Goal: Book appointment/travel/reservation

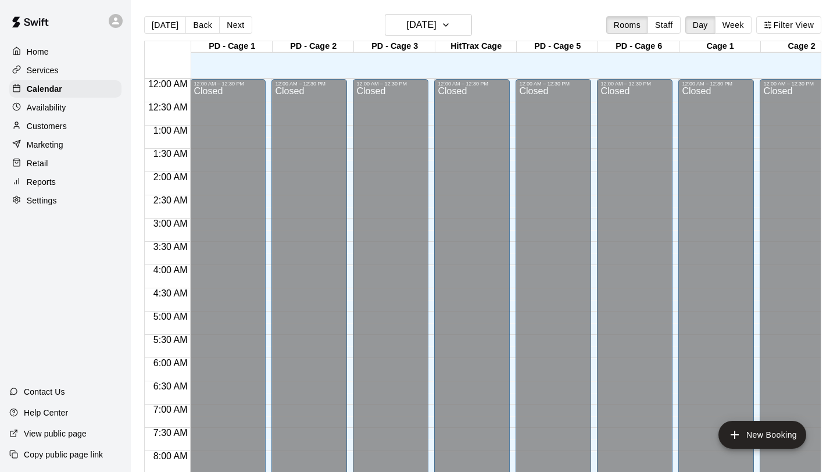
scroll to position [673, 0]
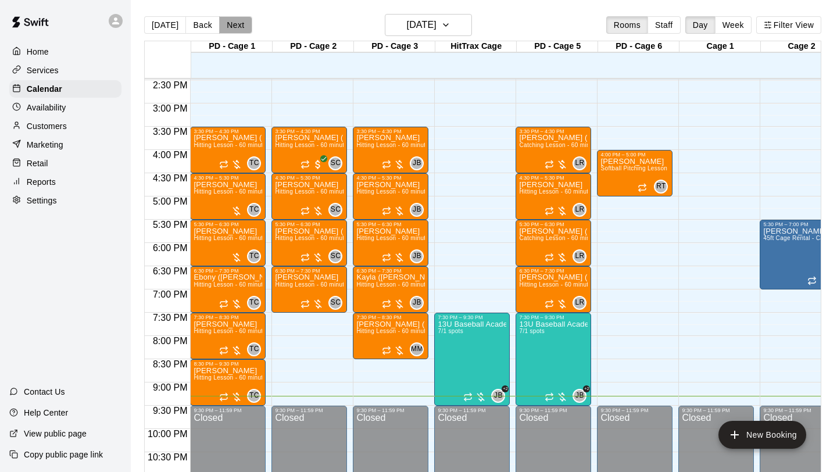
click at [230, 30] on button "Next" at bounding box center [235, 24] width 33 height 17
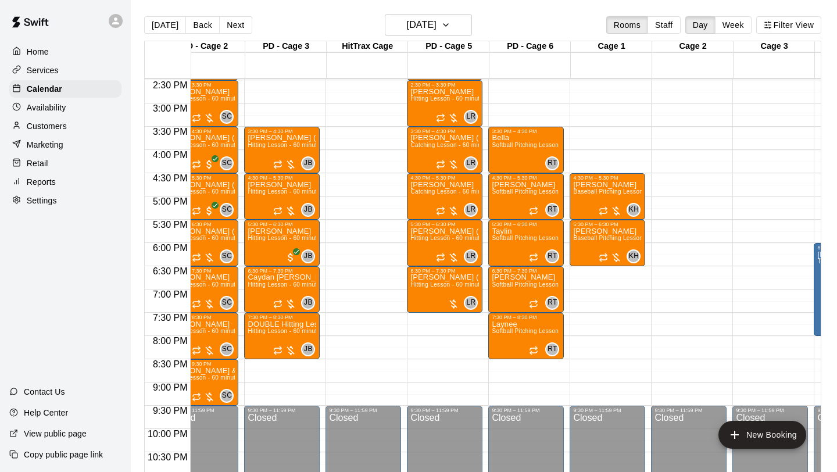
scroll to position [0, 0]
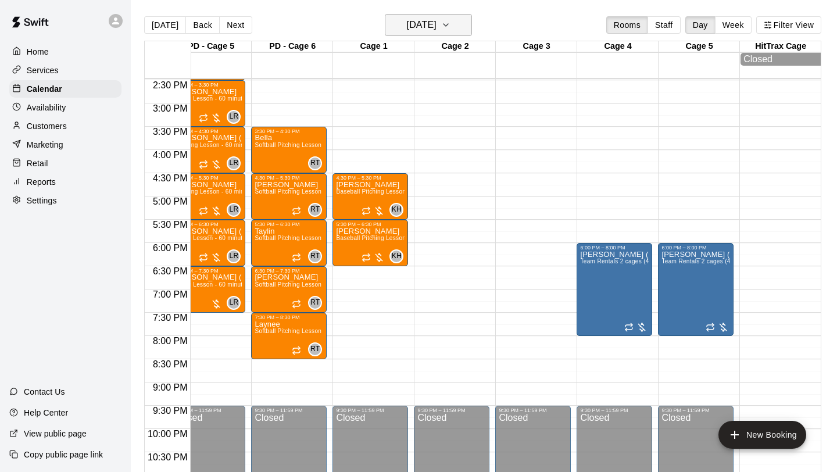
click at [469, 31] on button "[DATE]" at bounding box center [428, 25] width 87 height 22
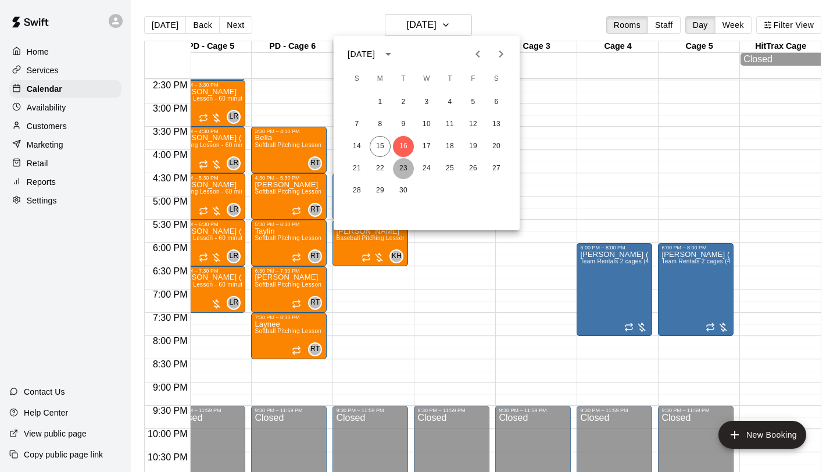
click at [405, 165] on button "23" at bounding box center [403, 168] width 21 height 21
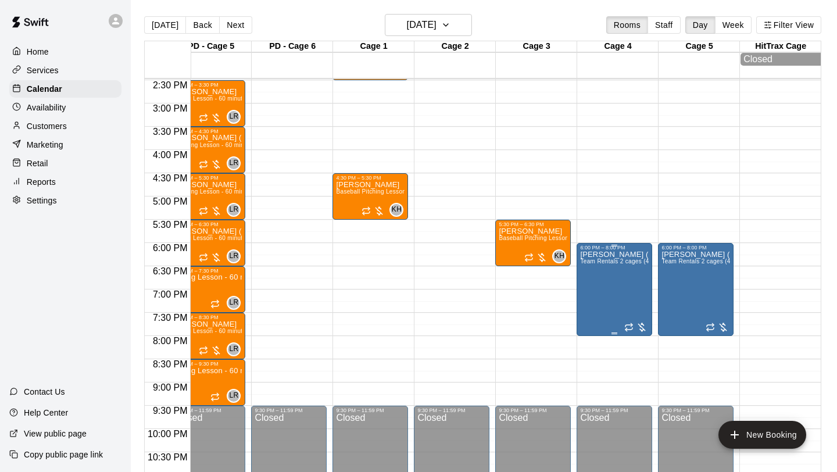
click at [594, 265] on icon "edit" at bounding box center [592, 263] width 14 height 14
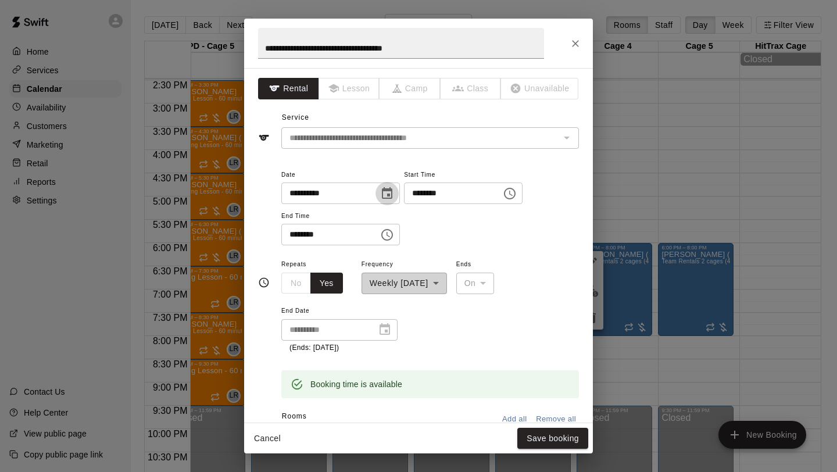
click at [392, 197] on icon "Choose date, selected date is Sep 23, 2025" at bounding box center [387, 194] width 14 height 14
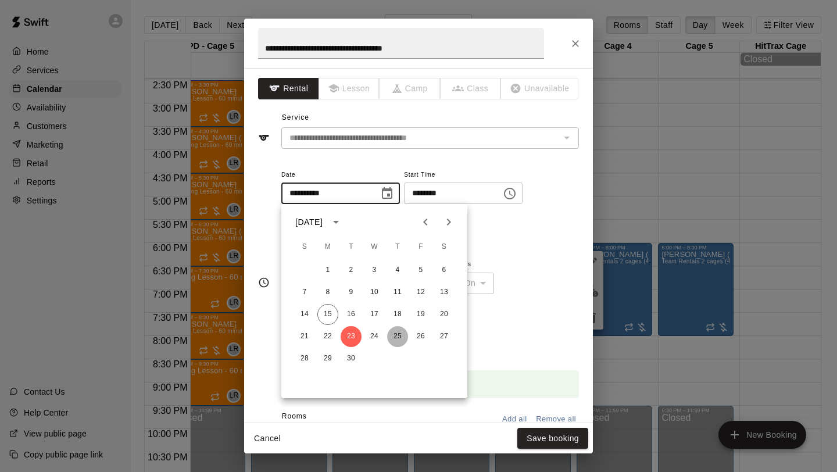
click at [395, 333] on button "25" at bounding box center [397, 336] width 21 height 21
type input "**********"
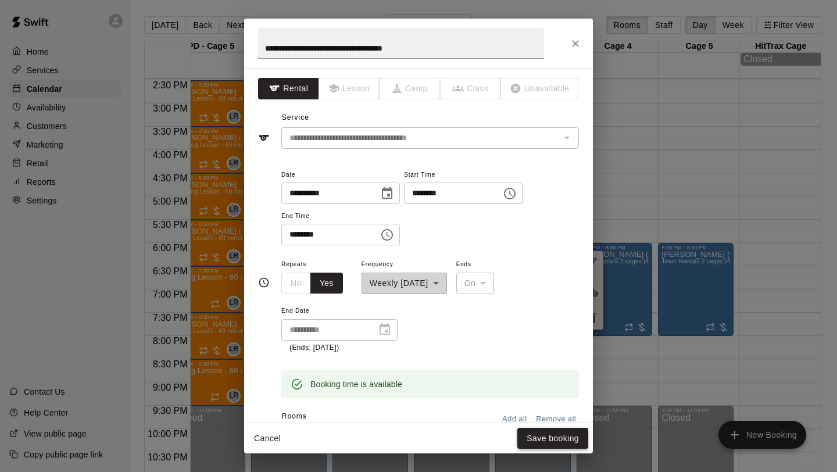
click at [539, 445] on button "Save booking" at bounding box center [553, 439] width 71 height 22
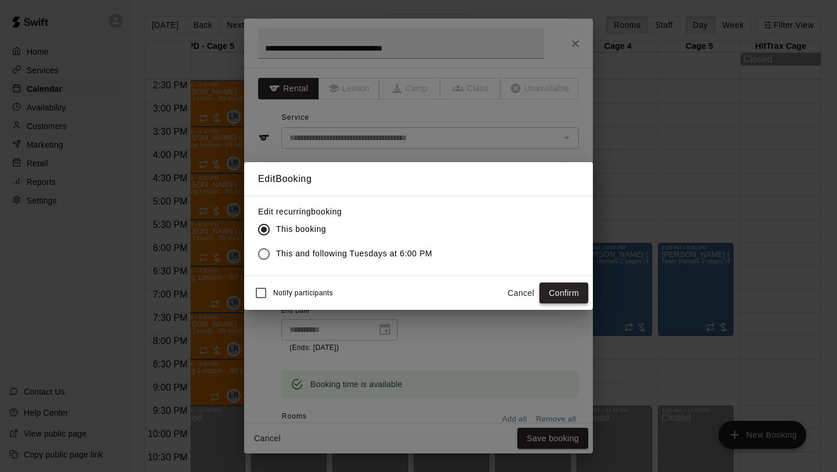
click at [552, 295] on button "Confirm" at bounding box center [564, 294] width 49 height 22
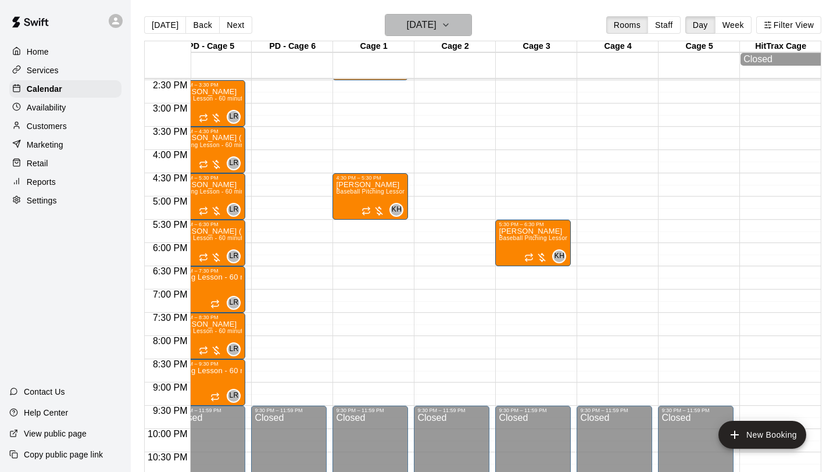
click at [456, 27] on button "[DATE]" at bounding box center [428, 25] width 87 height 22
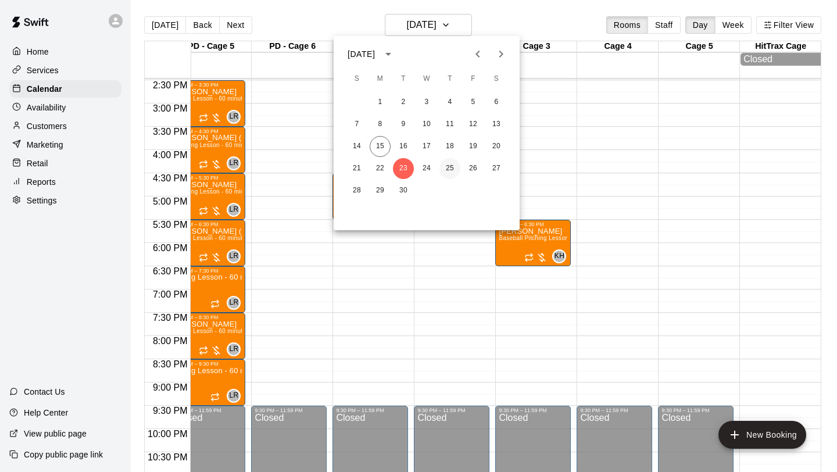
click at [446, 166] on button "25" at bounding box center [450, 168] width 21 height 21
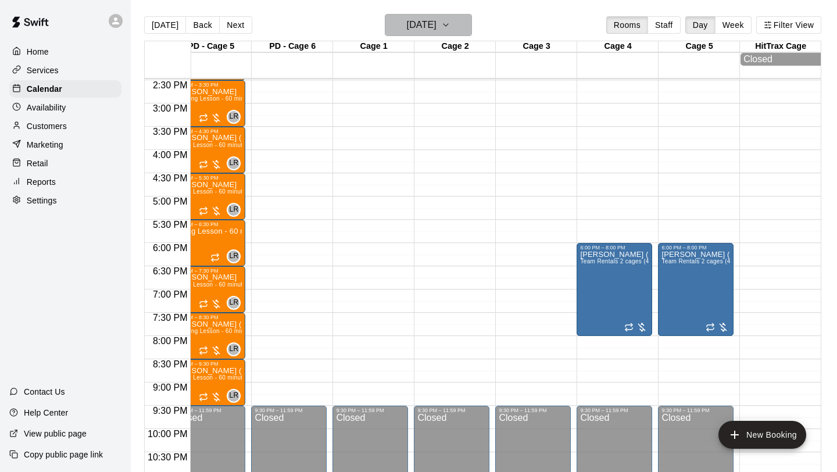
click at [437, 32] on h6 "[DATE]" at bounding box center [422, 25] width 30 height 16
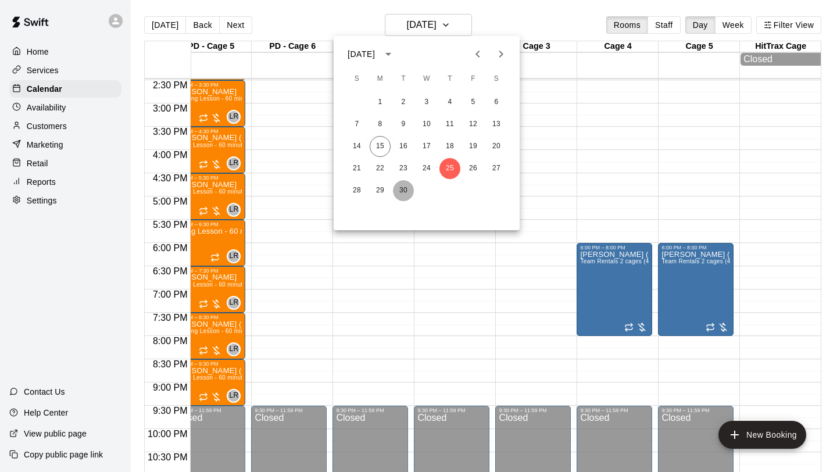
click at [408, 190] on button "30" at bounding box center [403, 190] width 21 height 21
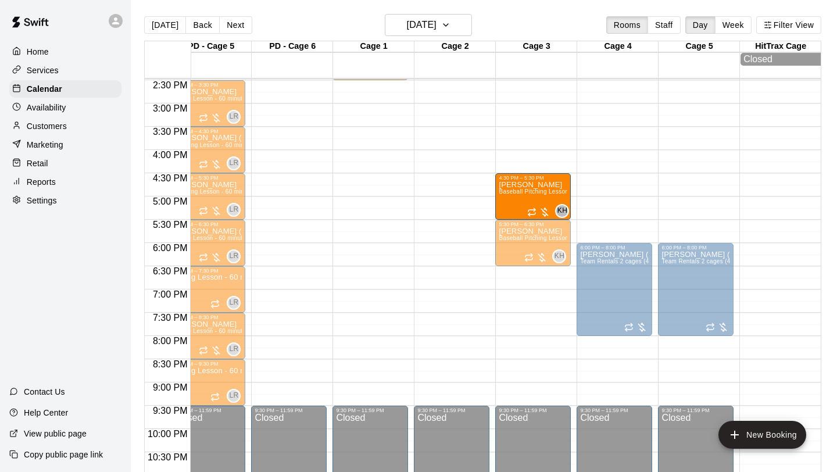
drag, startPoint x: 383, startPoint y: 190, endPoint x: 506, endPoint y: 195, distance: 122.8
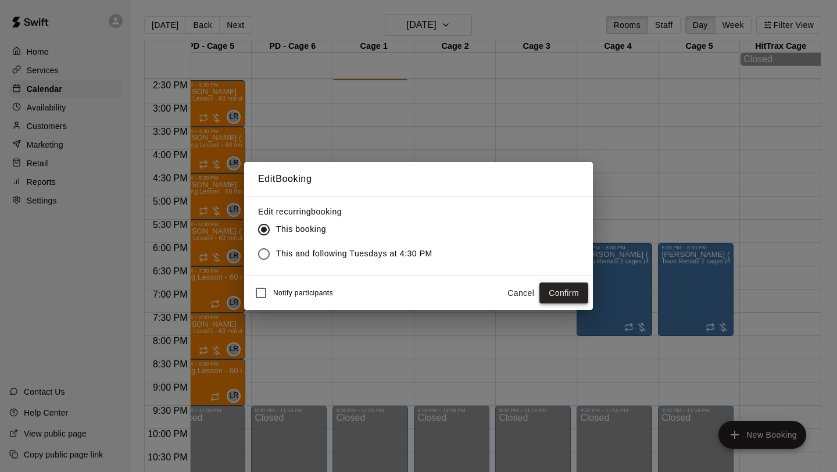
click at [572, 290] on button "Confirm" at bounding box center [564, 294] width 49 height 22
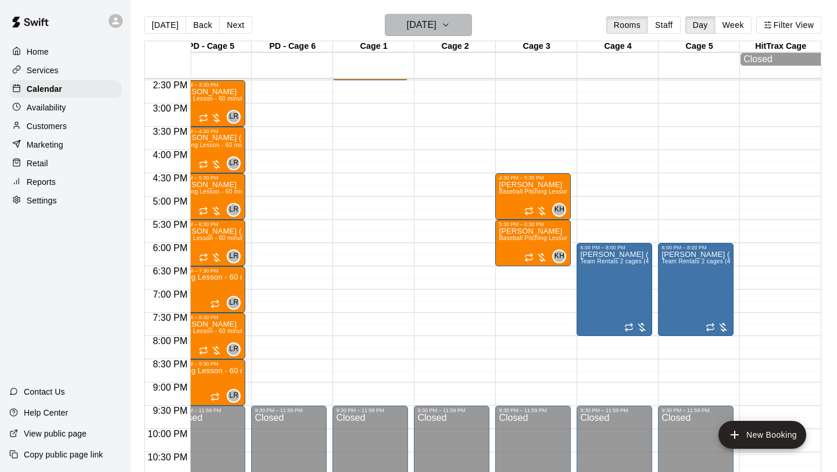
click at [451, 20] on icon "button" at bounding box center [445, 25] width 9 height 14
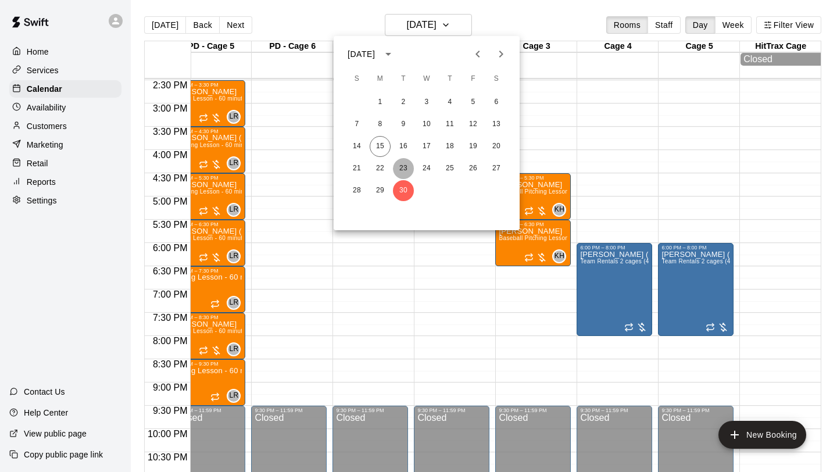
click at [405, 163] on button "23" at bounding box center [403, 168] width 21 height 21
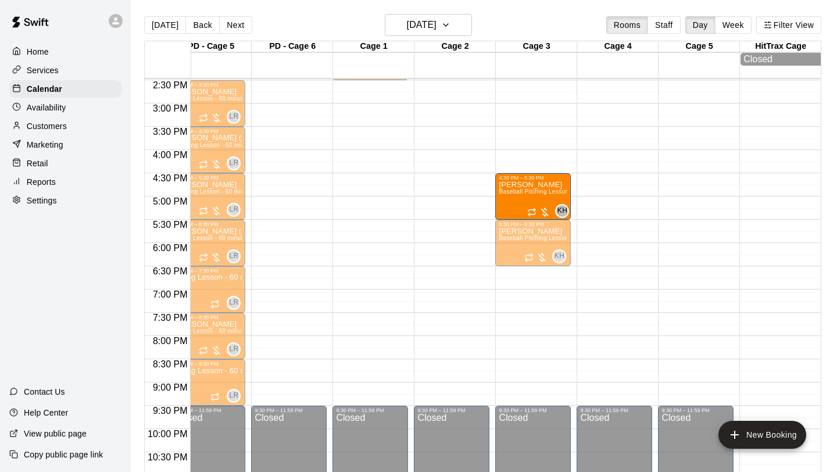
drag, startPoint x: 386, startPoint y: 185, endPoint x: 505, endPoint y: 194, distance: 119.5
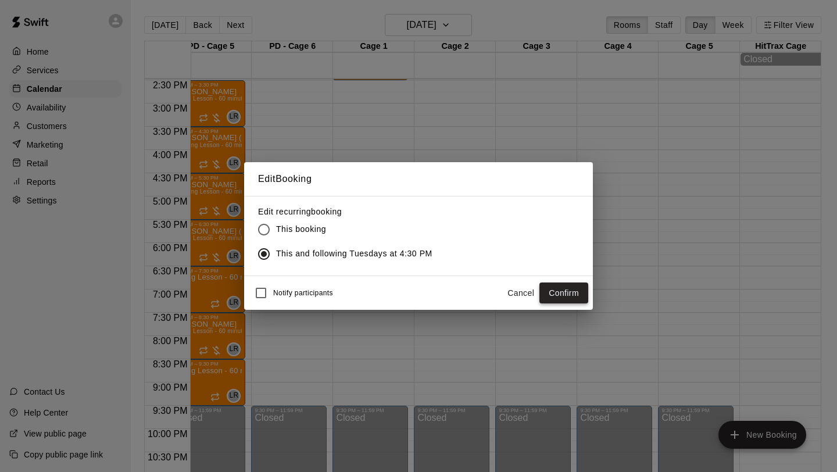
click at [569, 290] on button "Confirm" at bounding box center [564, 294] width 49 height 22
